Goal: Task Accomplishment & Management: Use online tool/utility

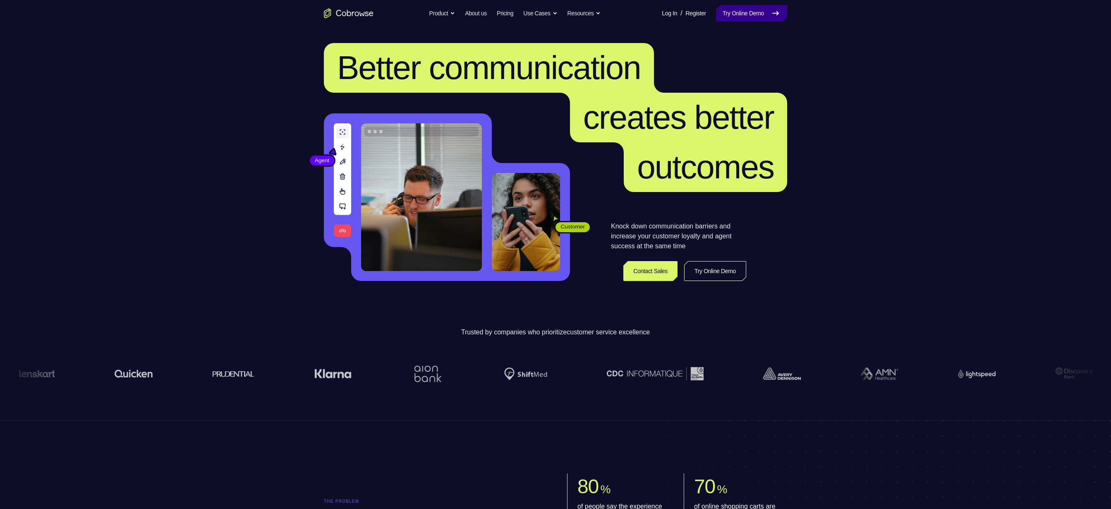
click at [753, 10] on link "Try Online Demo" at bounding box center [751, 13] width 71 height 17
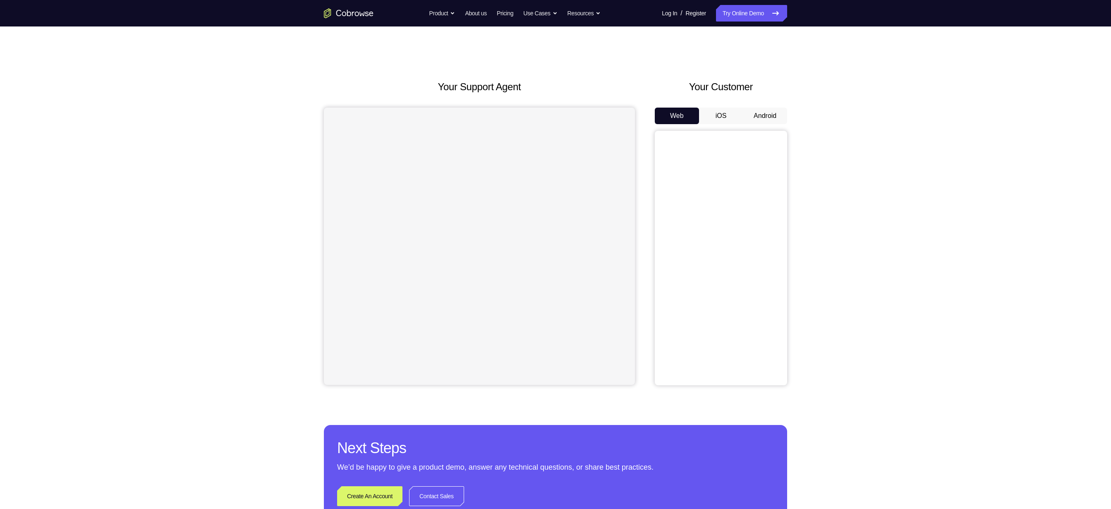
click at [779, 117] on button "Android" at bounding box center [765, 116] width 44 height 17
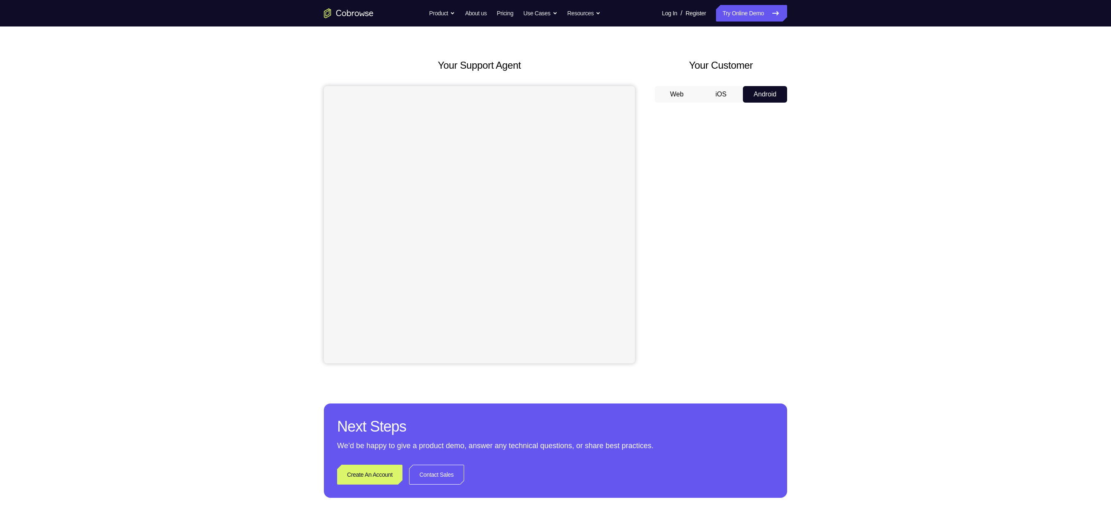
scroll to position [21, 0]
